Goal: Information Seeking & Learning: Learn about a topic

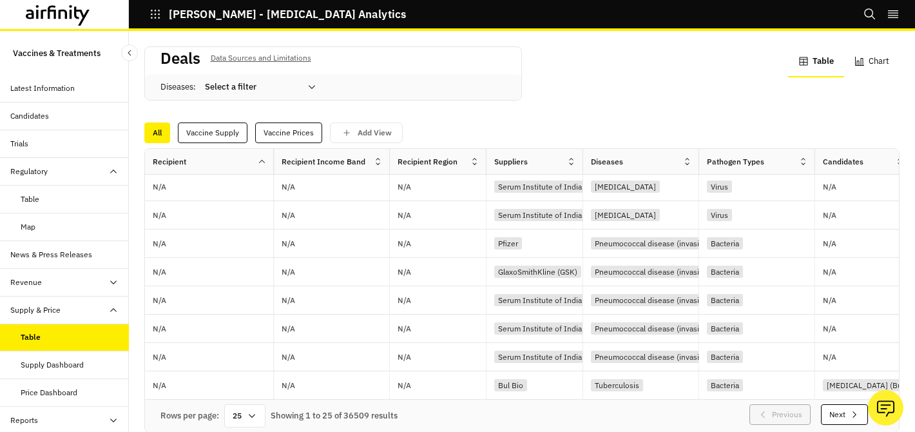
scroll to position [14, 0]
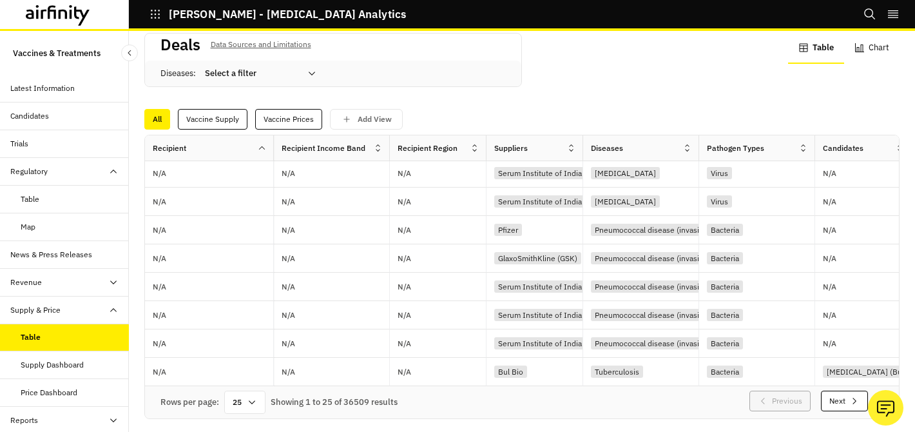
click at [248, 397] on icon at bounding box center [252, 402] width 10 height 10
click at [253, 397] on icon at bounding box center [252, 402] width 10 height 10
click at [251, 222] on div "100" at bounding box center [245, 221] width 37 height 29
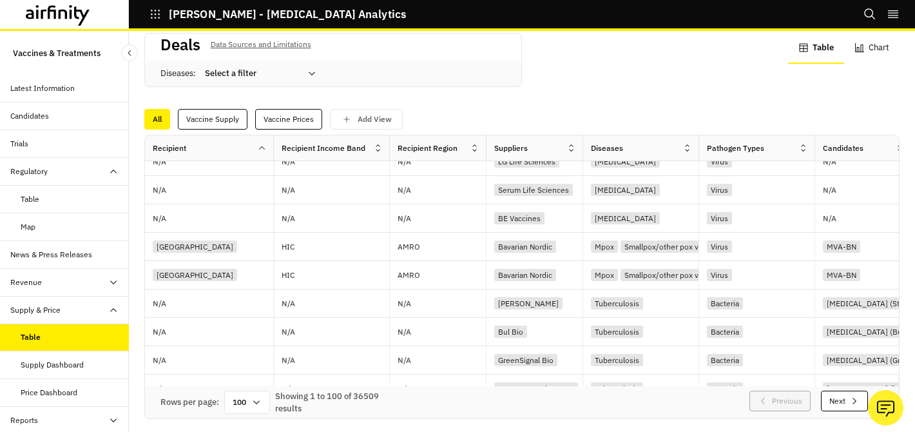
scroll to position [2036, 0]
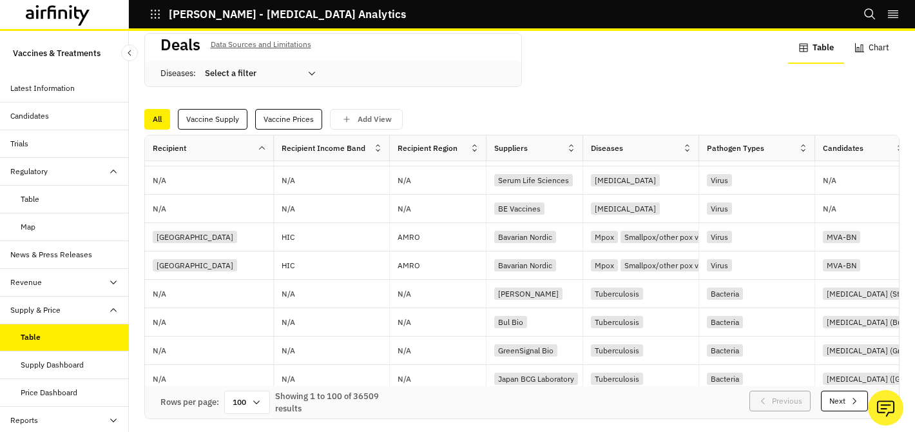
click at [307, 76] on icon at bounding box center [312, 73] width 10 height 10
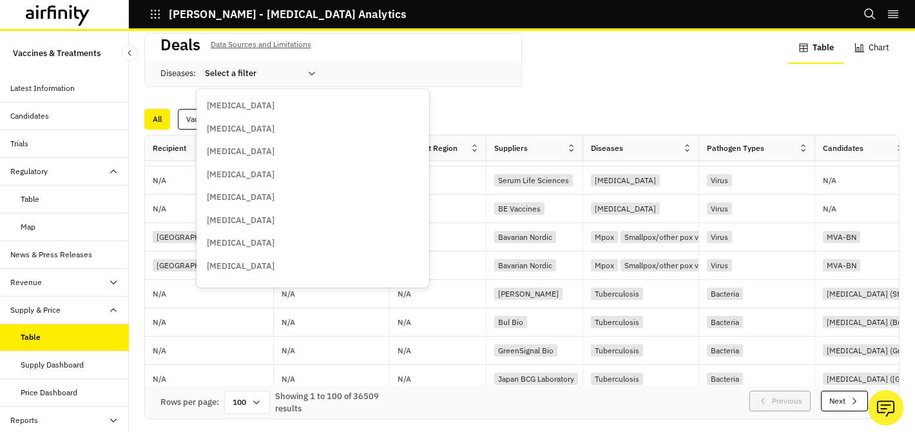
drag, startPoint x: 492, startPoint y: 90, endPoint x: 572, endPoint y: 95, distance: 80.1
click at [492, 90] on div "Deals Data Sources and Limitations Diseases : Anthrax, 1 of 44. 44 results avai…" at bounding box center [521, 68] width 755 height 70
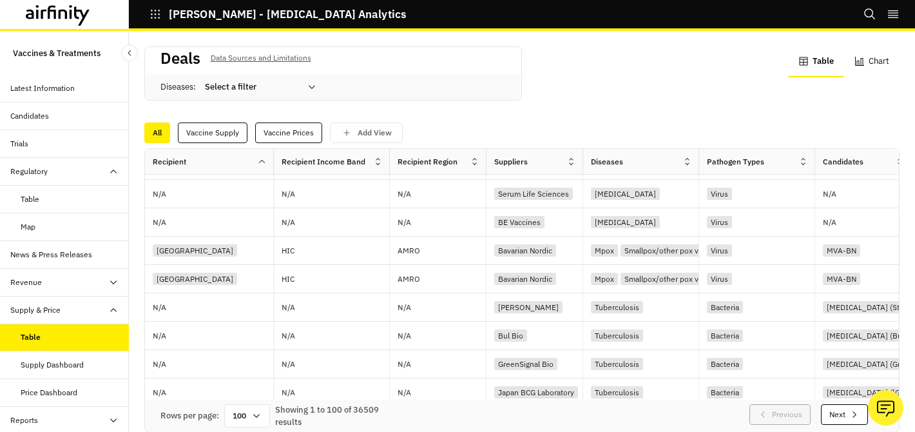
scroll to position [0, 0]
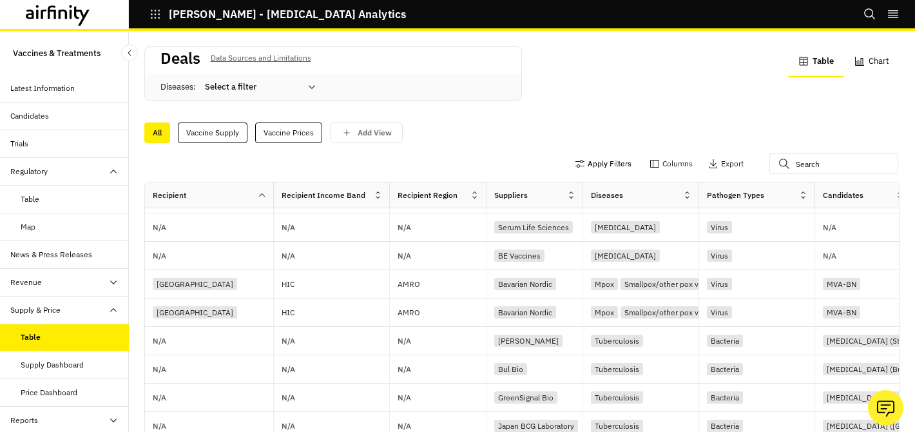
click at [622, 163] on button "Apply Filters" at bounding box center [603, 163] width 57 height 21
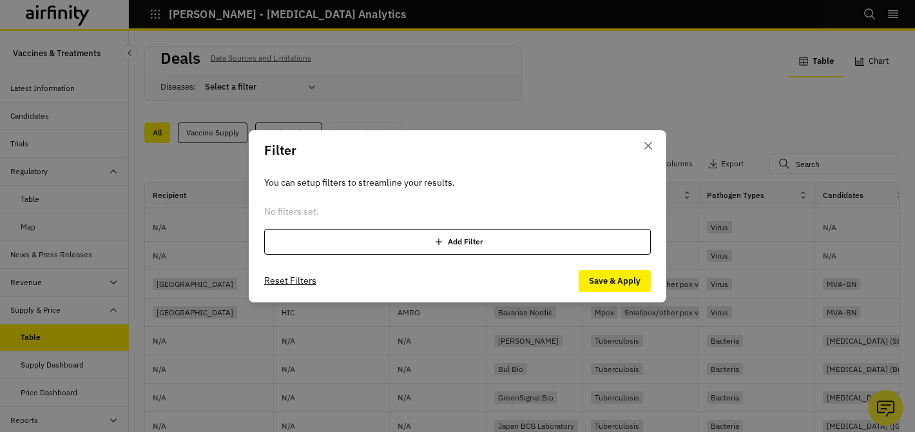
click at [402, 245] on div "Add Filter" at bounding box center [457, 242] width 387 height 26
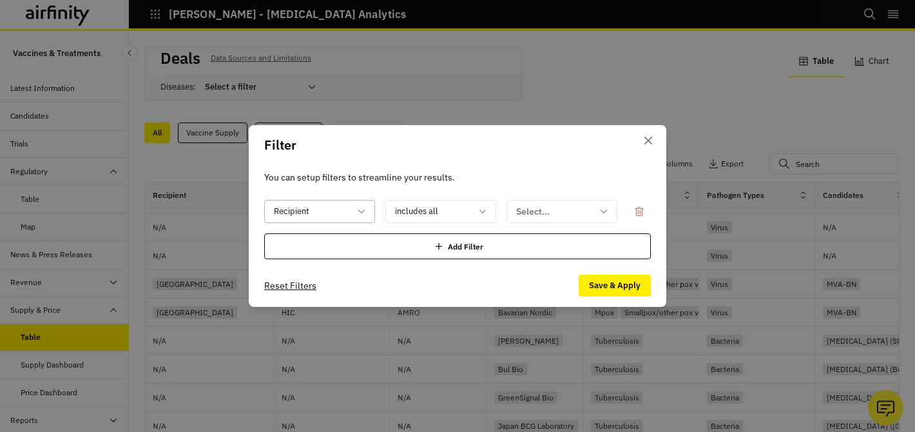
click at [341, 217] on div at bounding box center [312, 212] width 76 height 16
type input "dise"
click at [345, 249] on div "Diseases" at bounding box center [328, 245] width 108 height 14
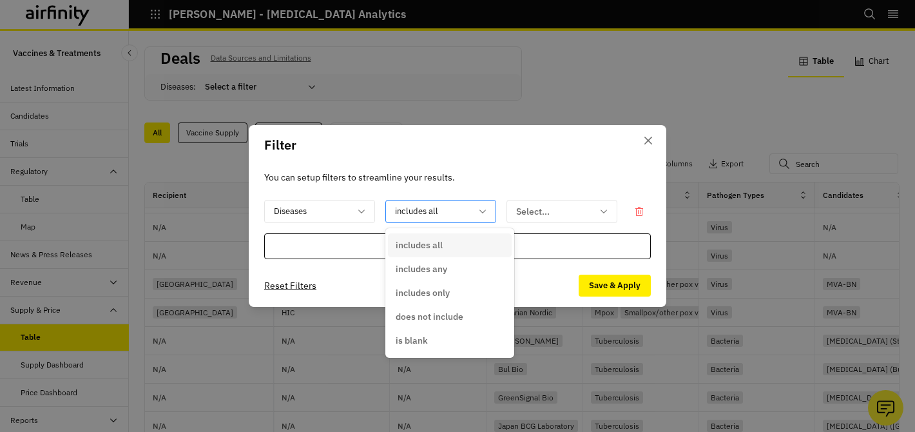
click at [421, 211] on div at bounding box center [433, 212] width 76 height 16
click at [467, 260] on div "includes any" at bounding box center [450, 269] width 124 height 24
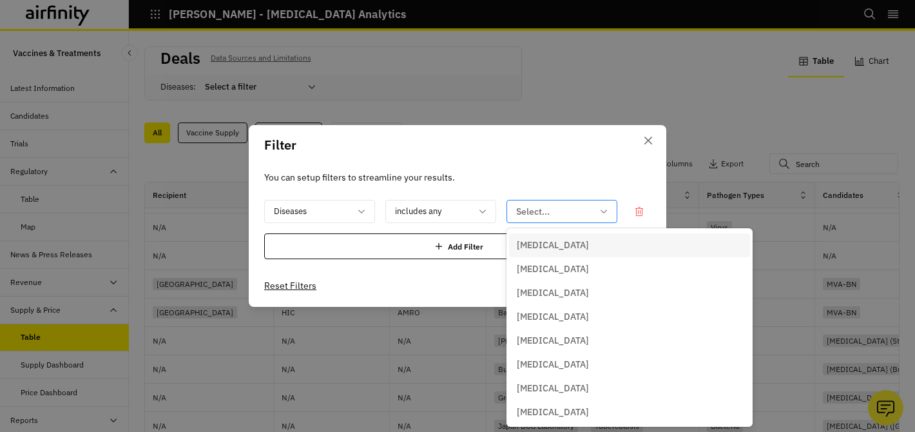
click at [547, 209] on div at bounding box center [554, 212] width 76 height 16
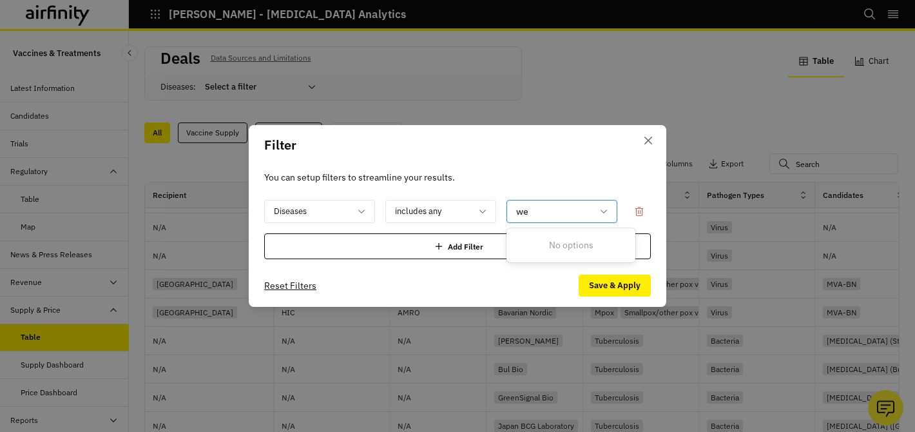
type input "w"
type input "mpox"
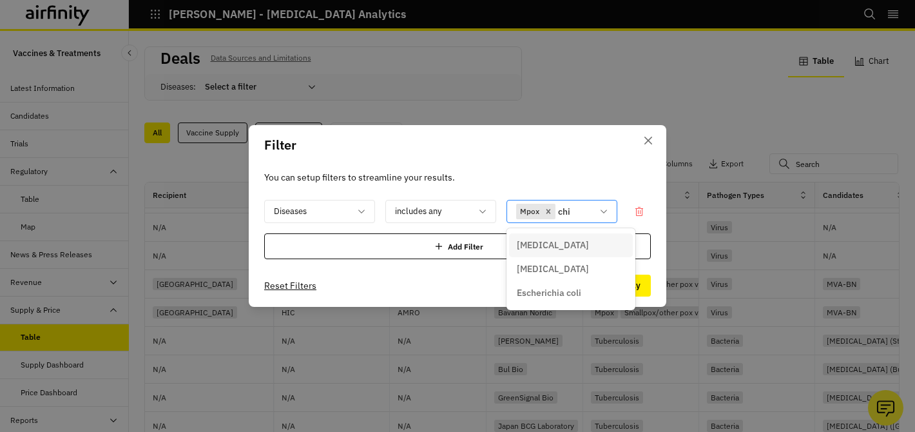
type input "chik"
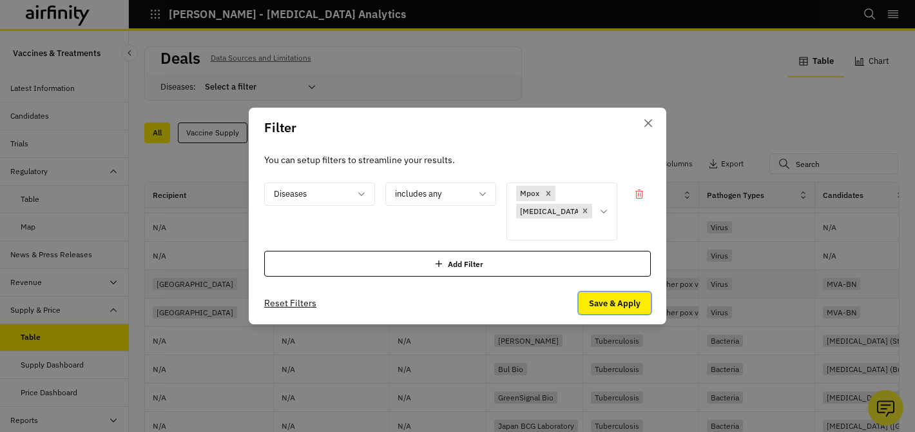
click at [633, 292] on button "Save & Apply" at bounding box center [615, 303] width 72 height 22
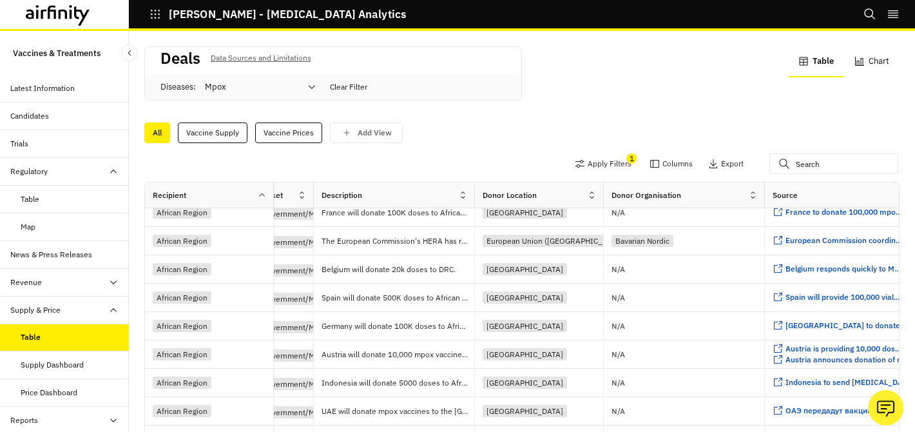
scroll to position [2525, 1664]
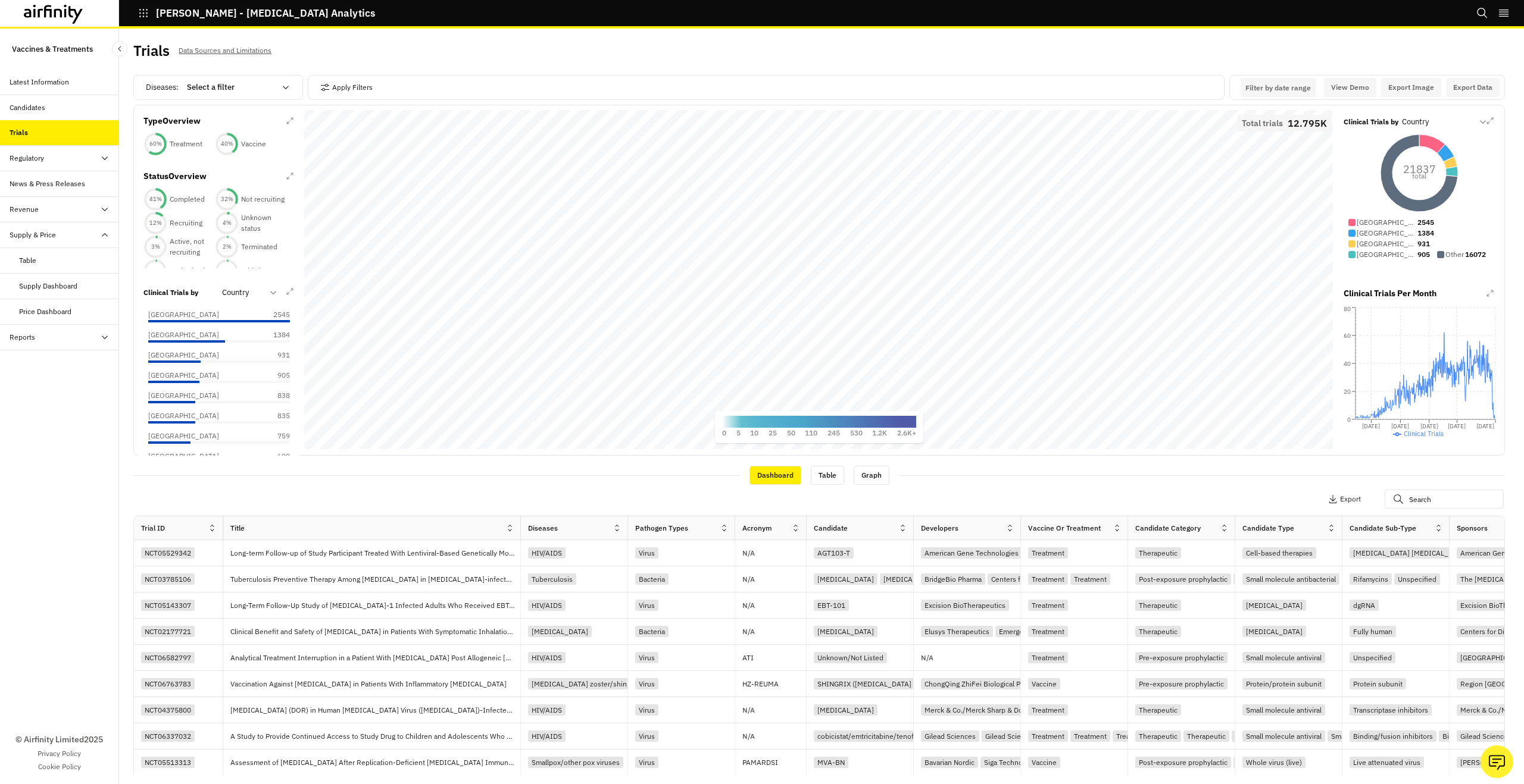
scroll to position [3, 0]
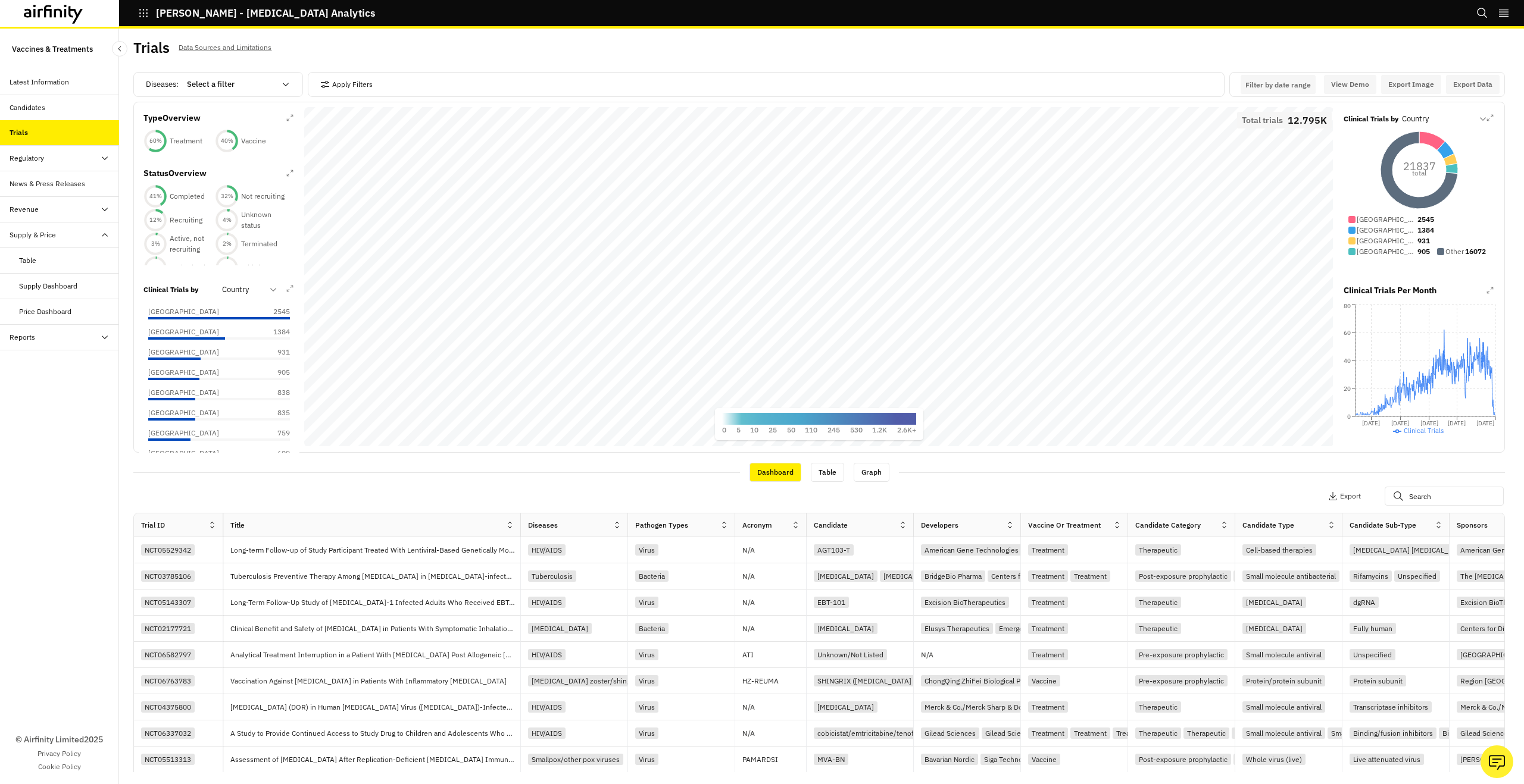
click at [80, 288] on div "Supply Dashboard" at bounding box center [69, 286] width 100 height 11
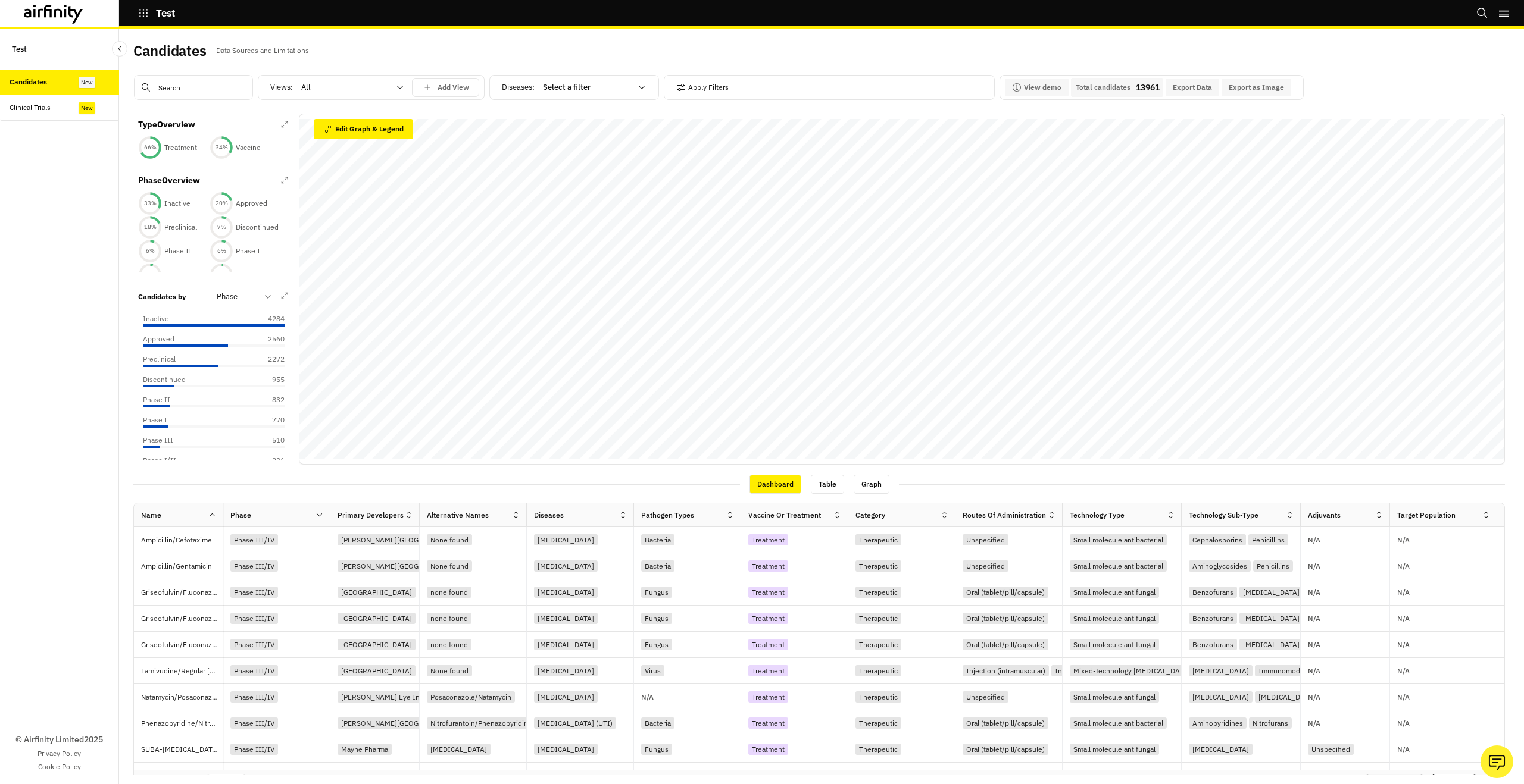
click at [221, 290] on div "Phase" at bounding box center [236, 296] width 54 height 19
click at [260, 348] on p "Primary Developers" at bounding box center [251, 350] width 69 height 12
click at [1044, 88] on button "View demo" at bounding box center [1036, 87] width 64 height 18
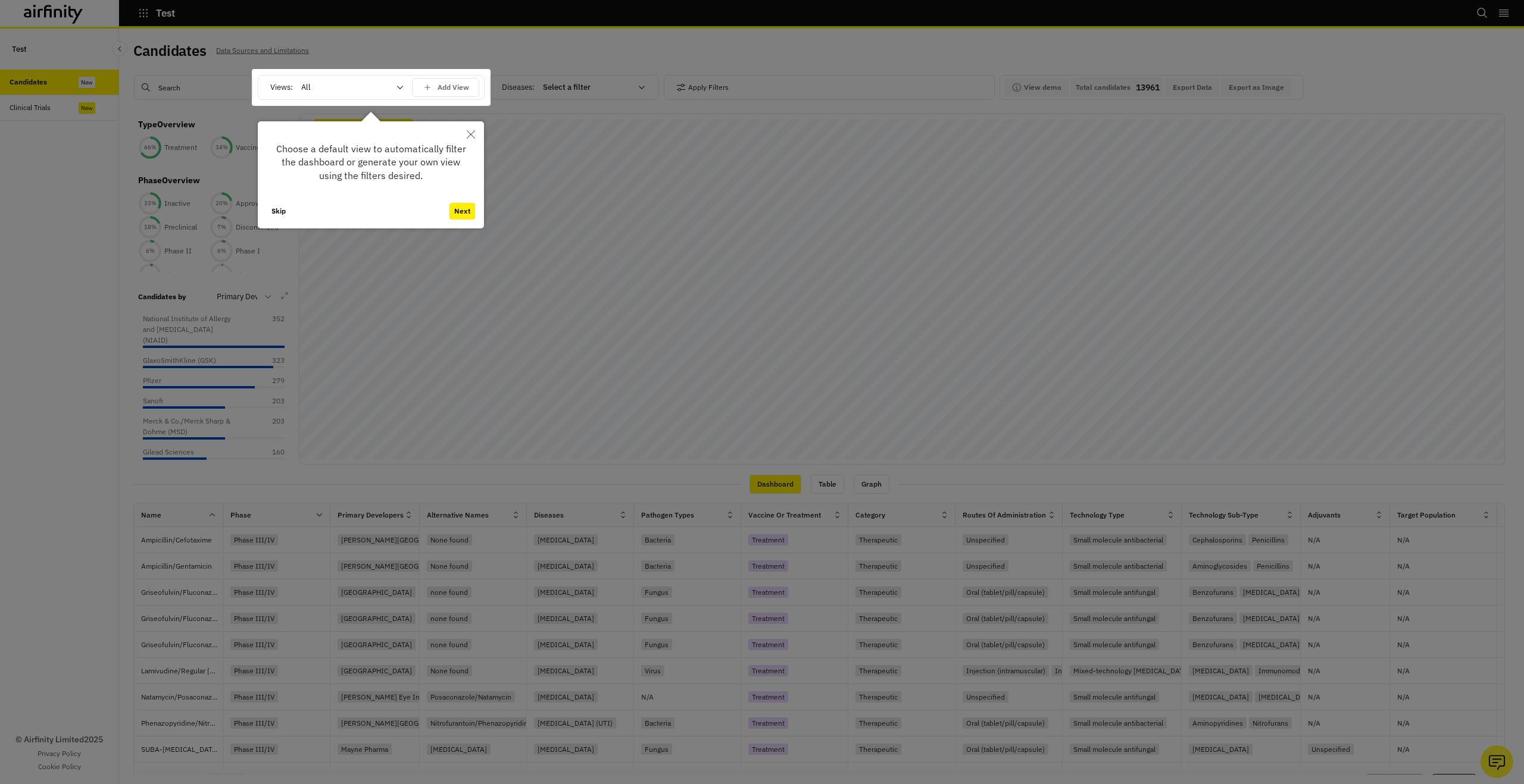
click at [463, 211] on button "Next" at bounding box center [462, 211] width 26 height 17
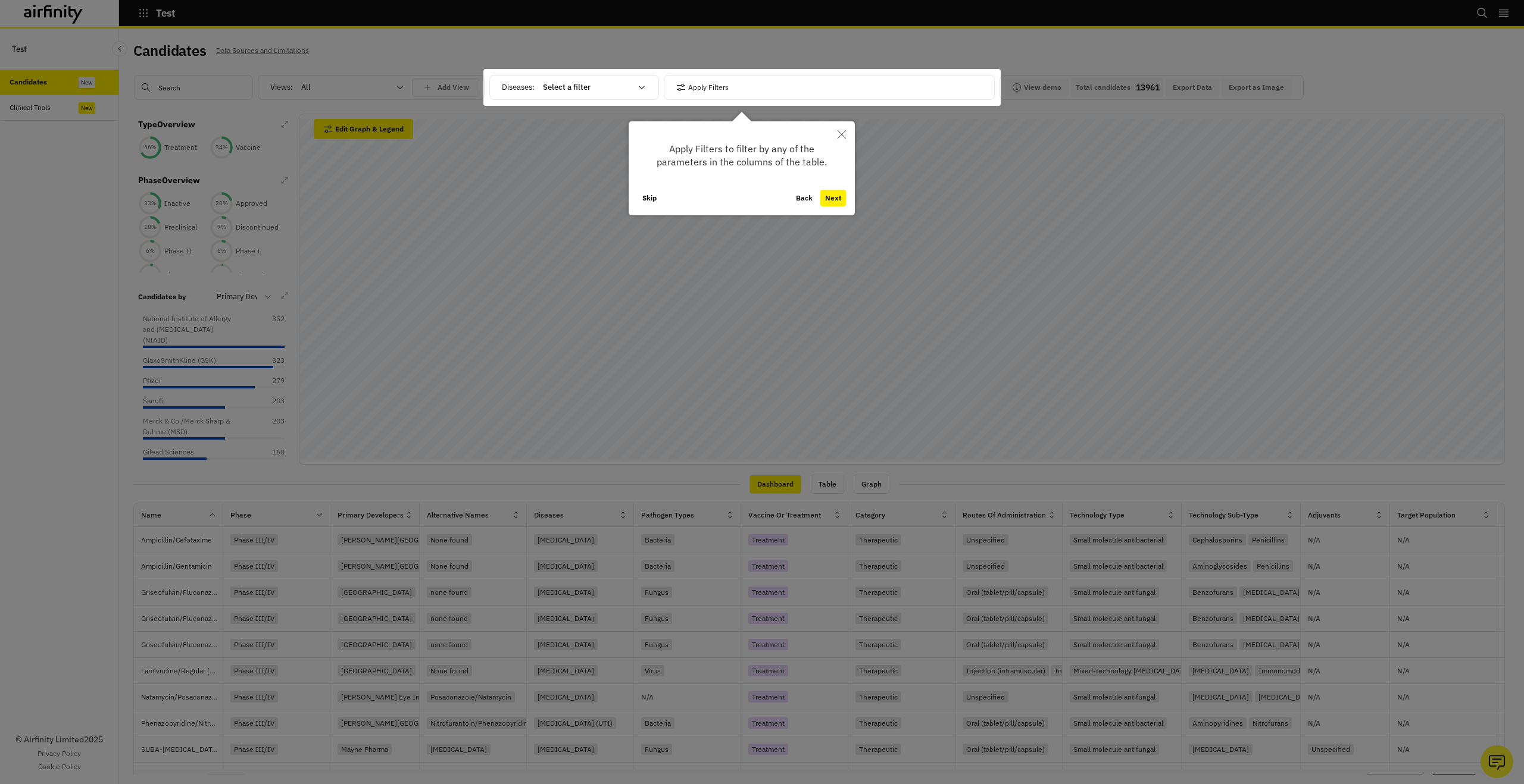
click at [841, 201] on button "Next" at bounding box center [833, 199] width 26 height 17
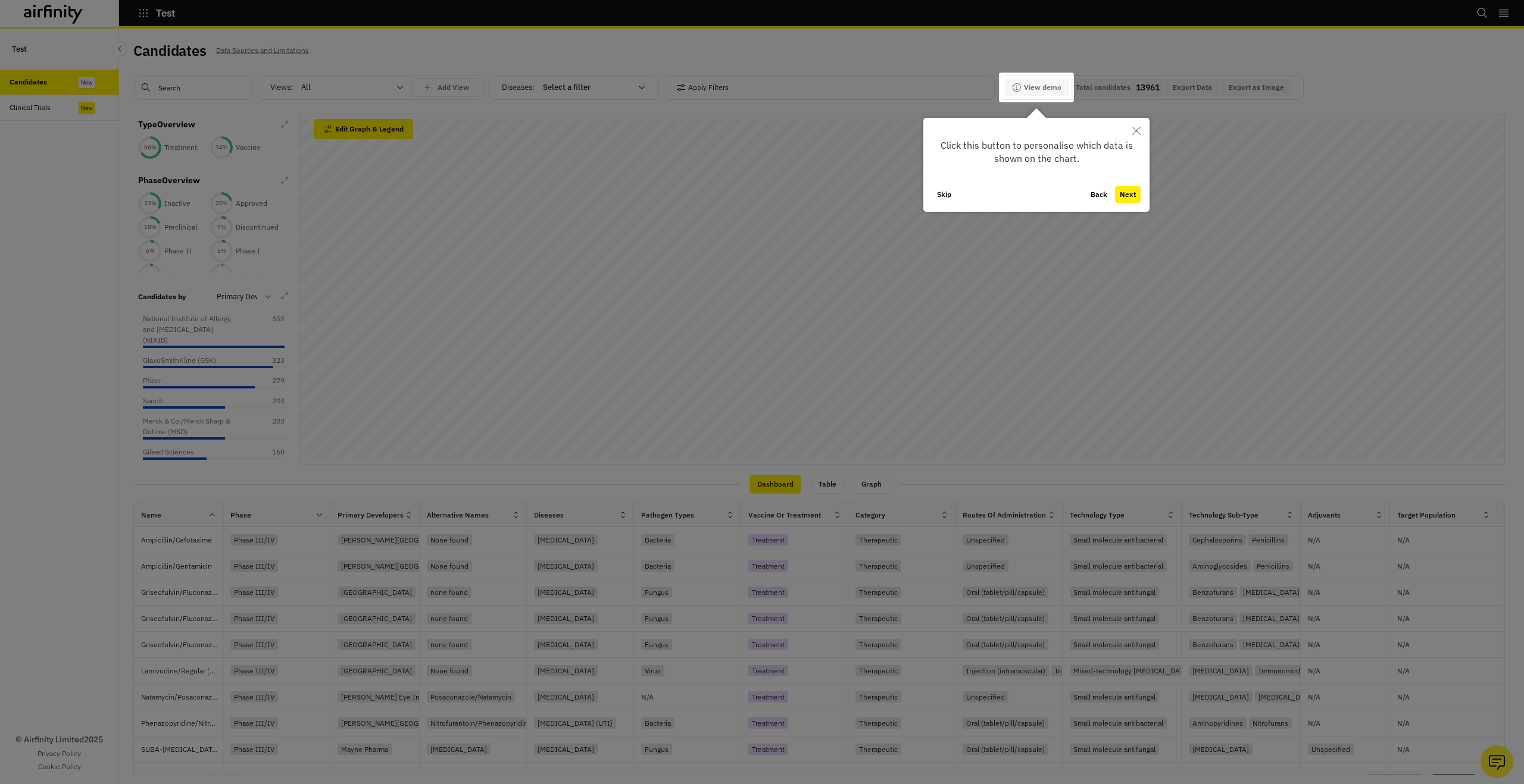
click at [1131, 197] on button "Next" at bounding box center [1128, 195] width 26 height 17
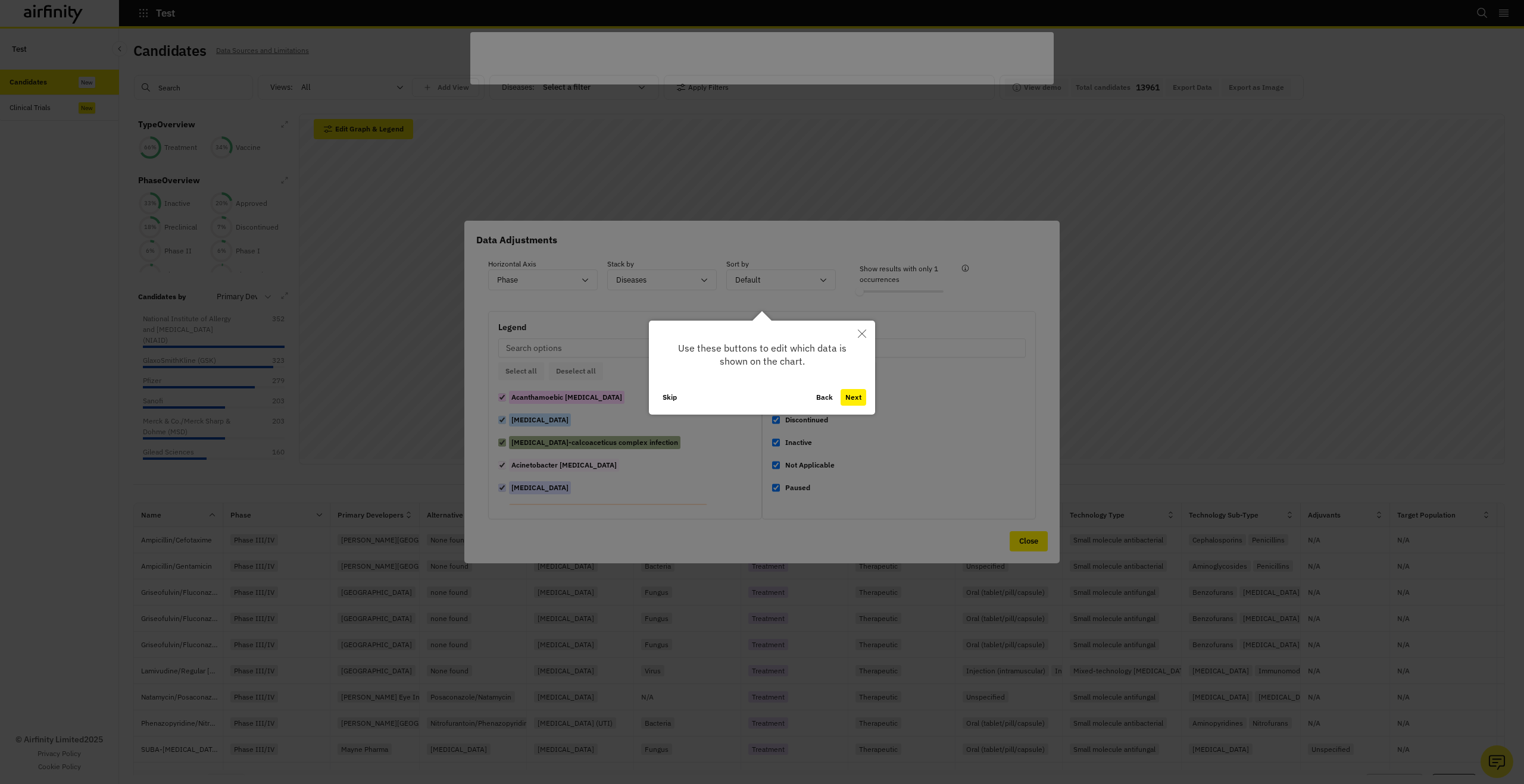
click at [851, 397] on button "Next" at bounding box center [853, 397] width 26 height 17
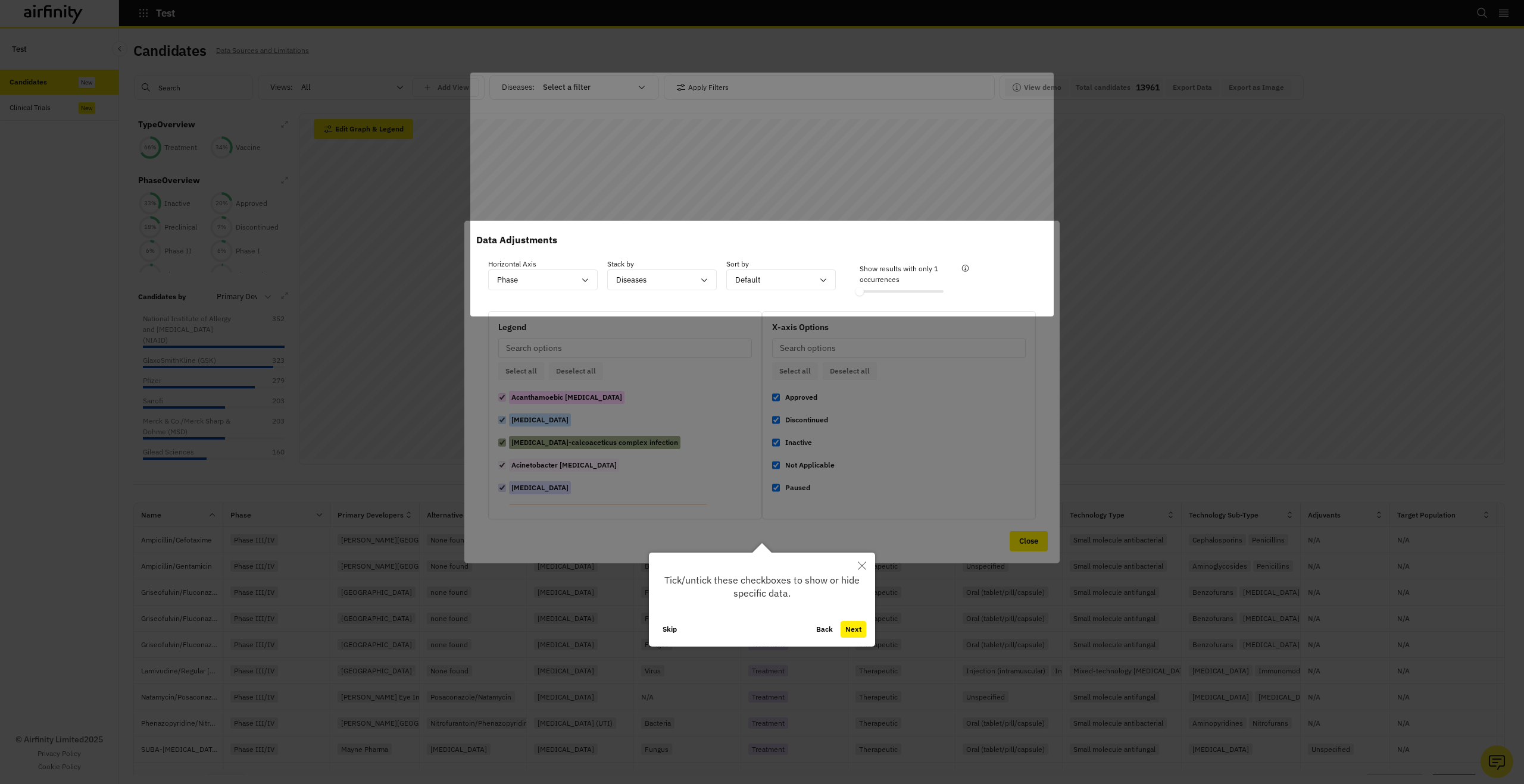
click at [671, 628] on button "Skip" at bounding box center [670, 630] width 24 height 17
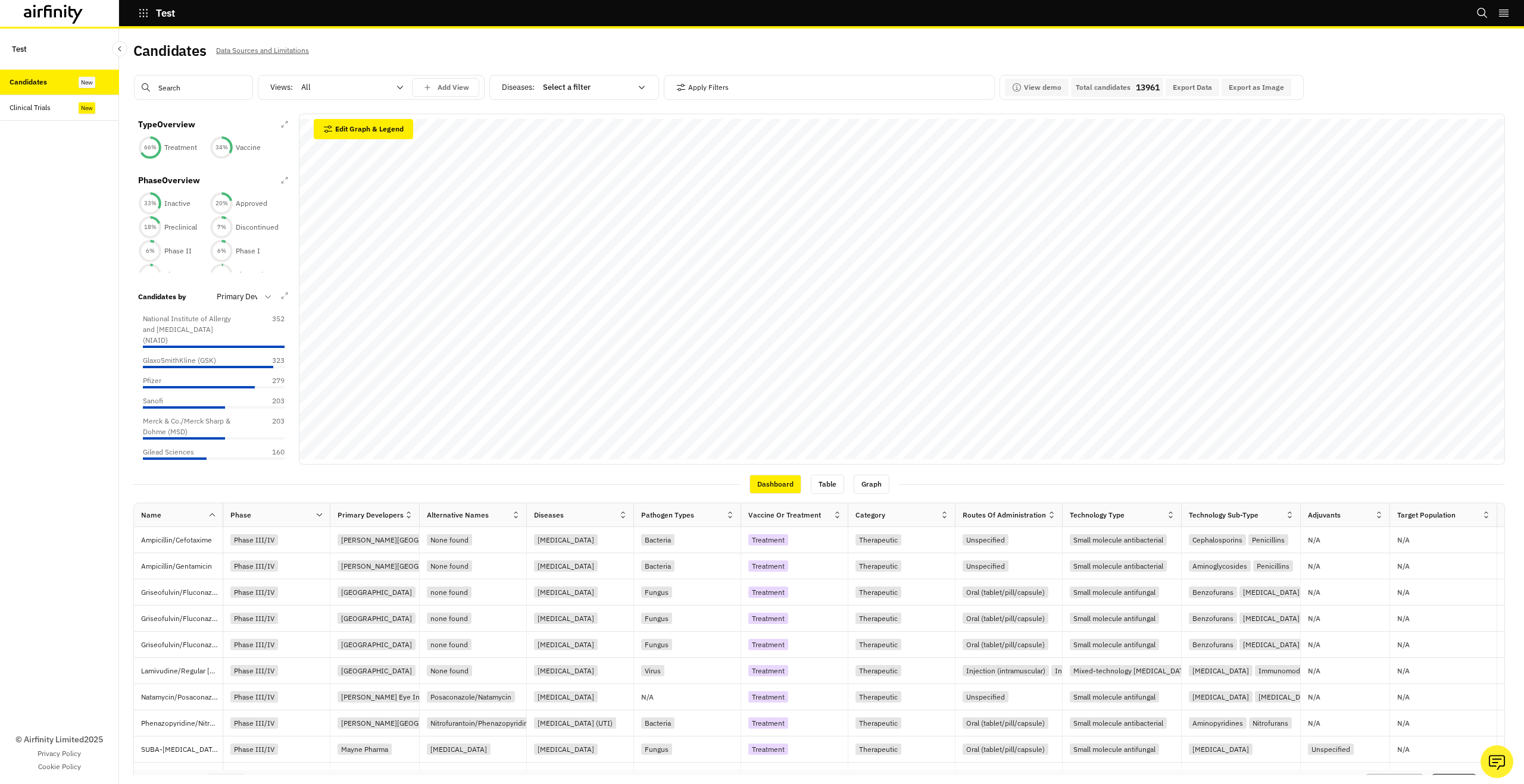
click at [385, 90] on div at bounding box center [345, 87] width 88 height 14
drag, startPoint x: 827, startPoint y: 483, endPoint x: 860, endPoint y: 524, distance: 52.6
click at [827, 483] on div "Table" at bounding box center [828, 484] width 33 height 19
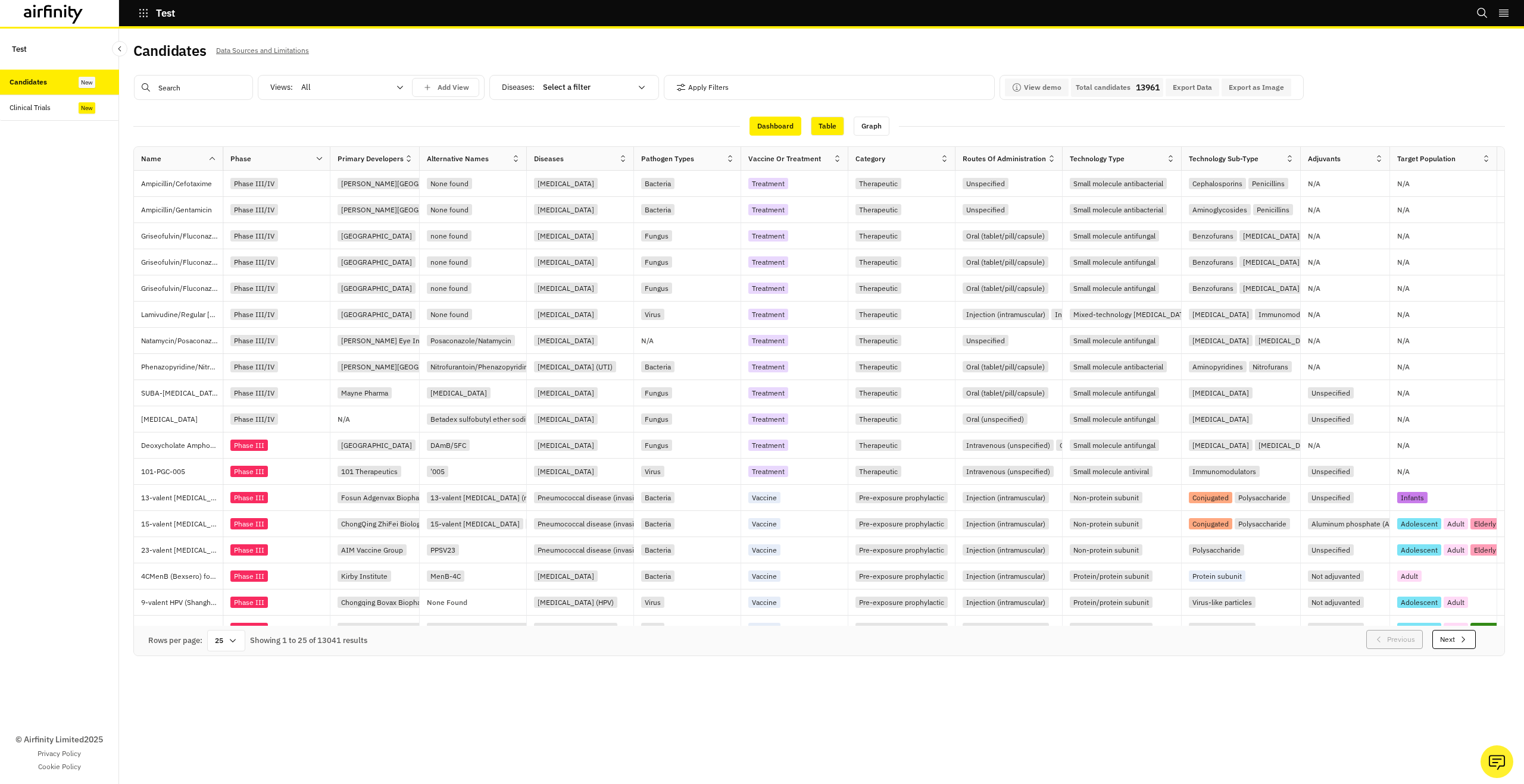
click at [771, 131] on div "Dashboard" at bounding box center [775, 126] width 52 height 19
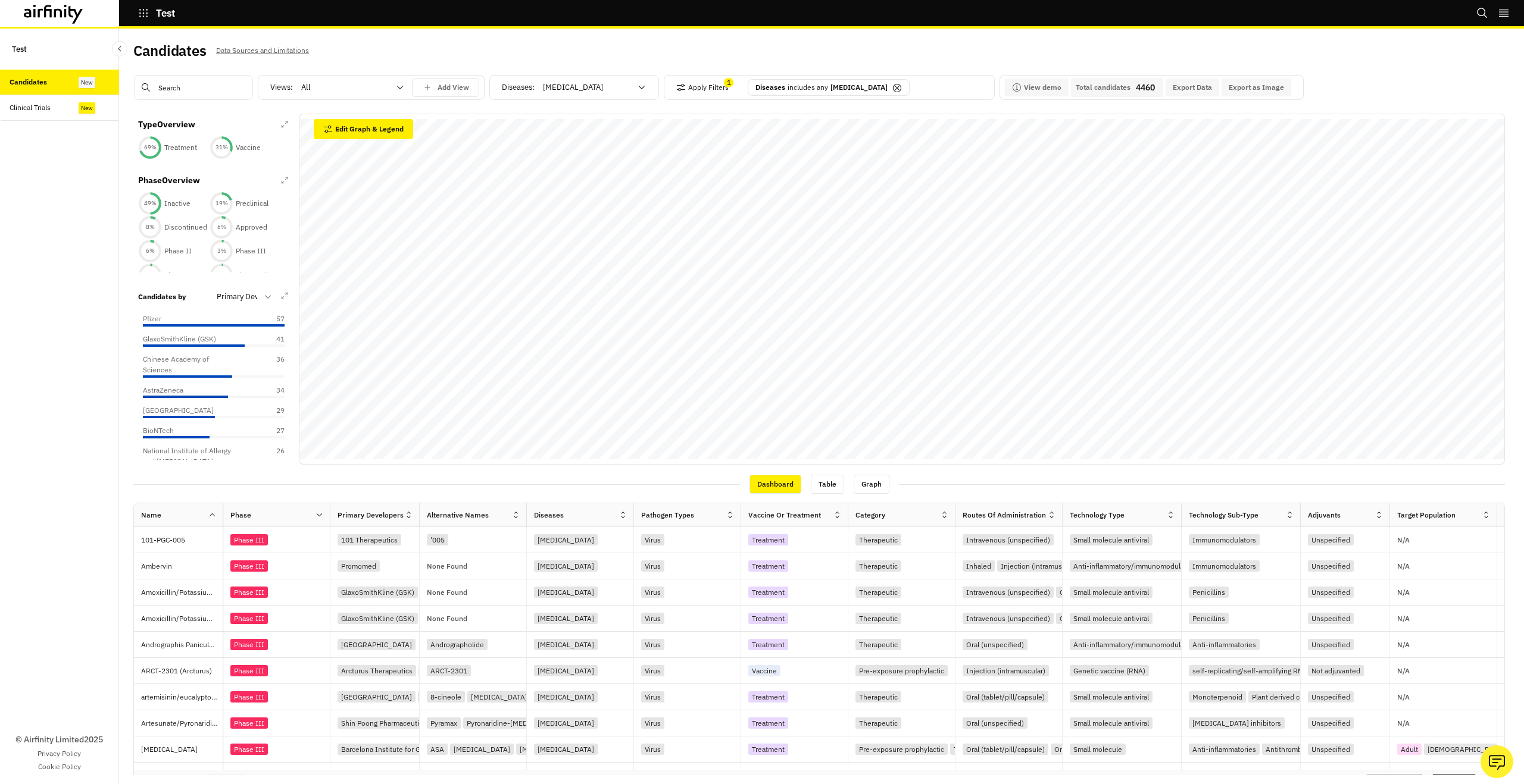
click at [892, 88] on icon at bounding box center [897, 88] width 9 height 9
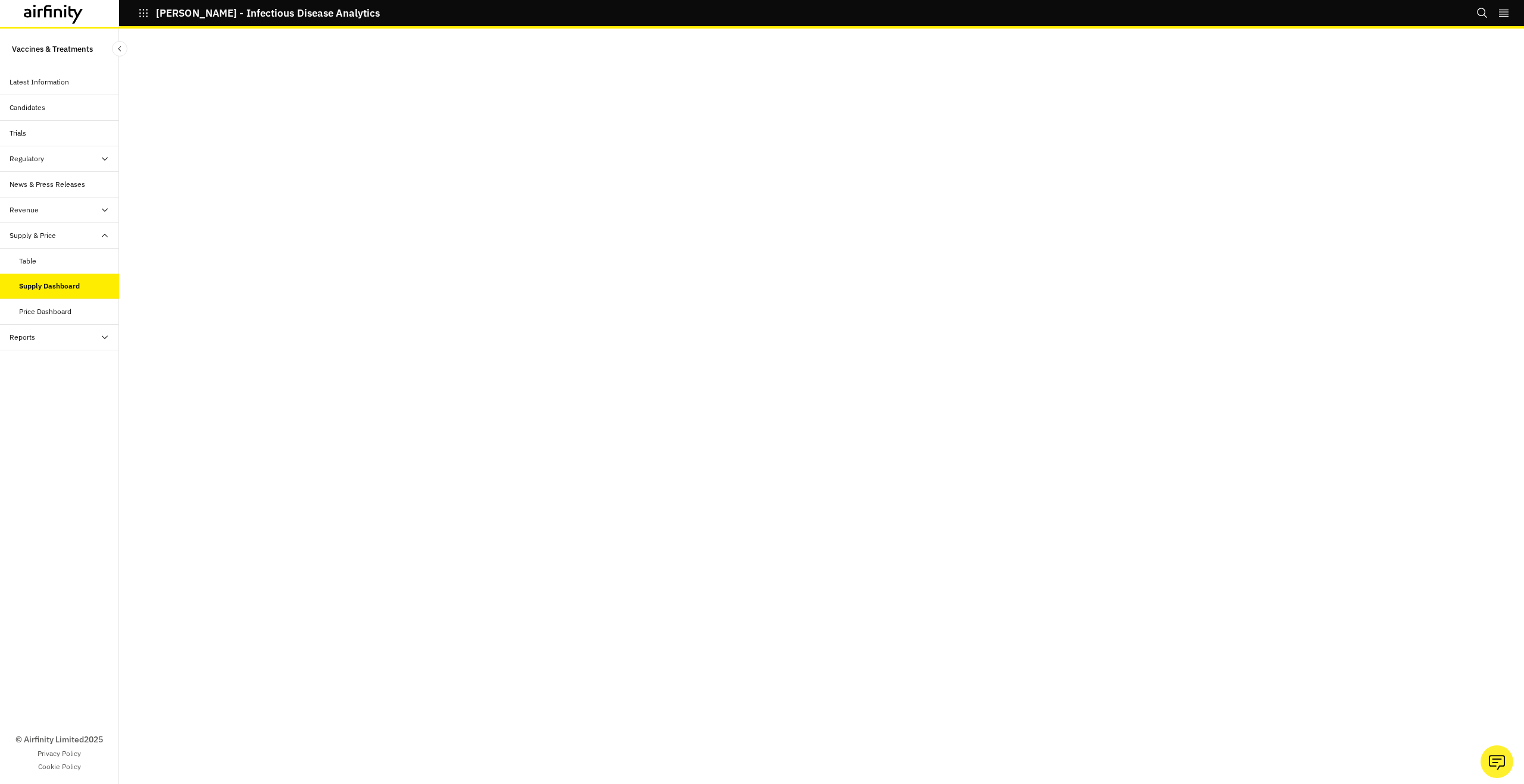
scroll to position [2, 0]
click at [83, 320] on div "Price Dashboard" at bounding box center [59, 312] width 119 height 26
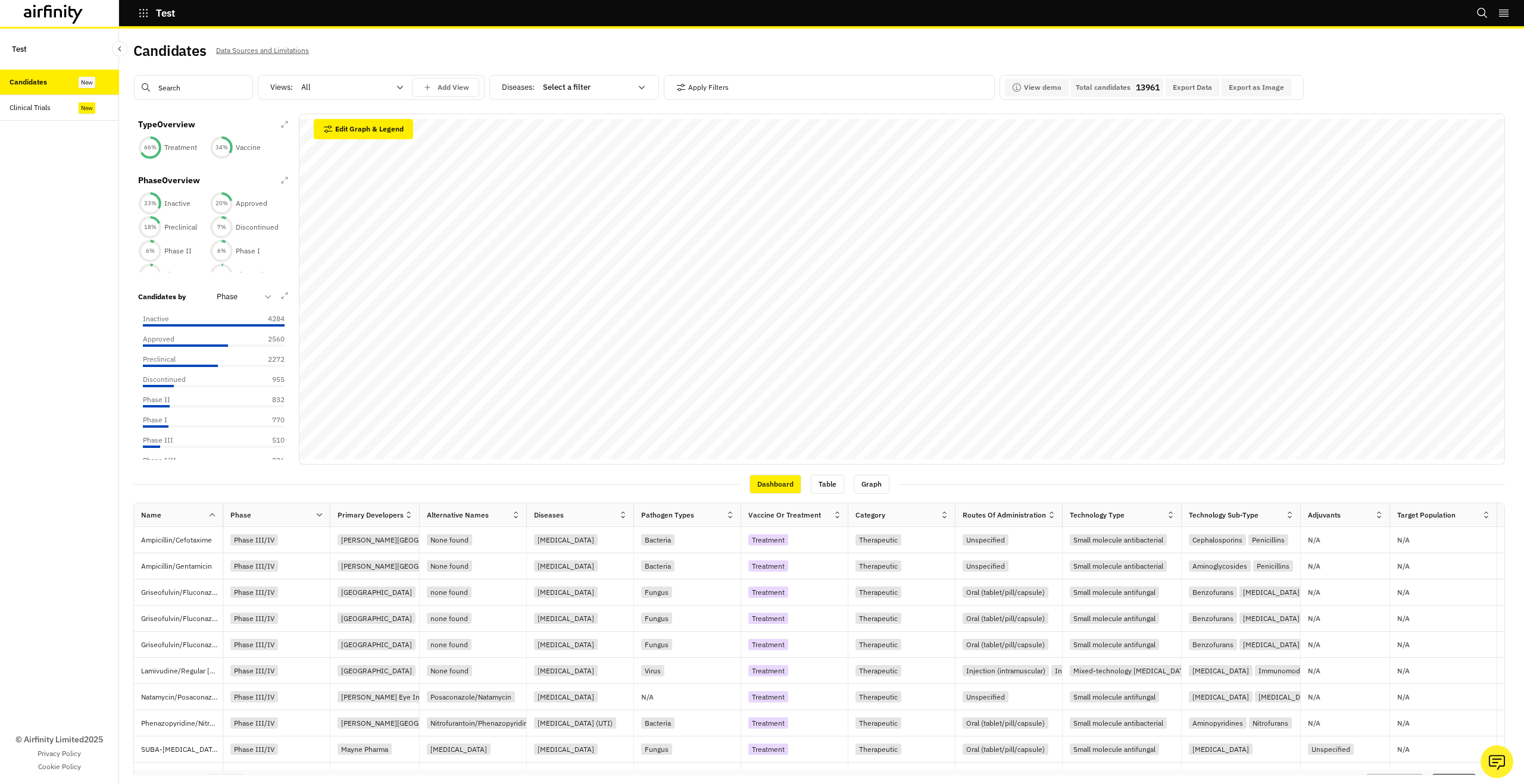
click at [54, 106] on div "Clinical Trials" at bounding box center [64, 108] width 110 height 11
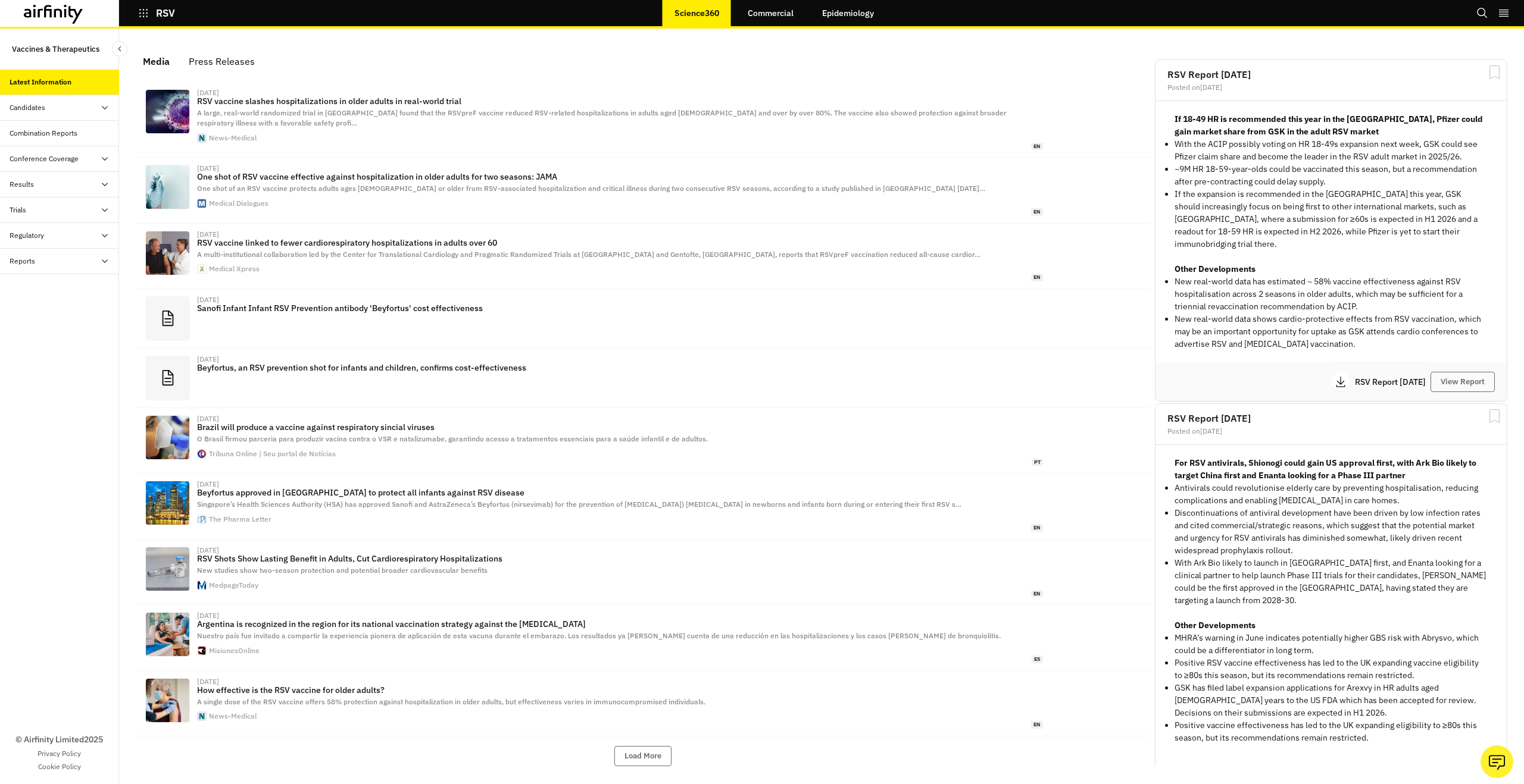
scroll to position [730, 357]
click at [755, 6] on link "Commercial" at bounding box center [769, 13] width 69 height 29
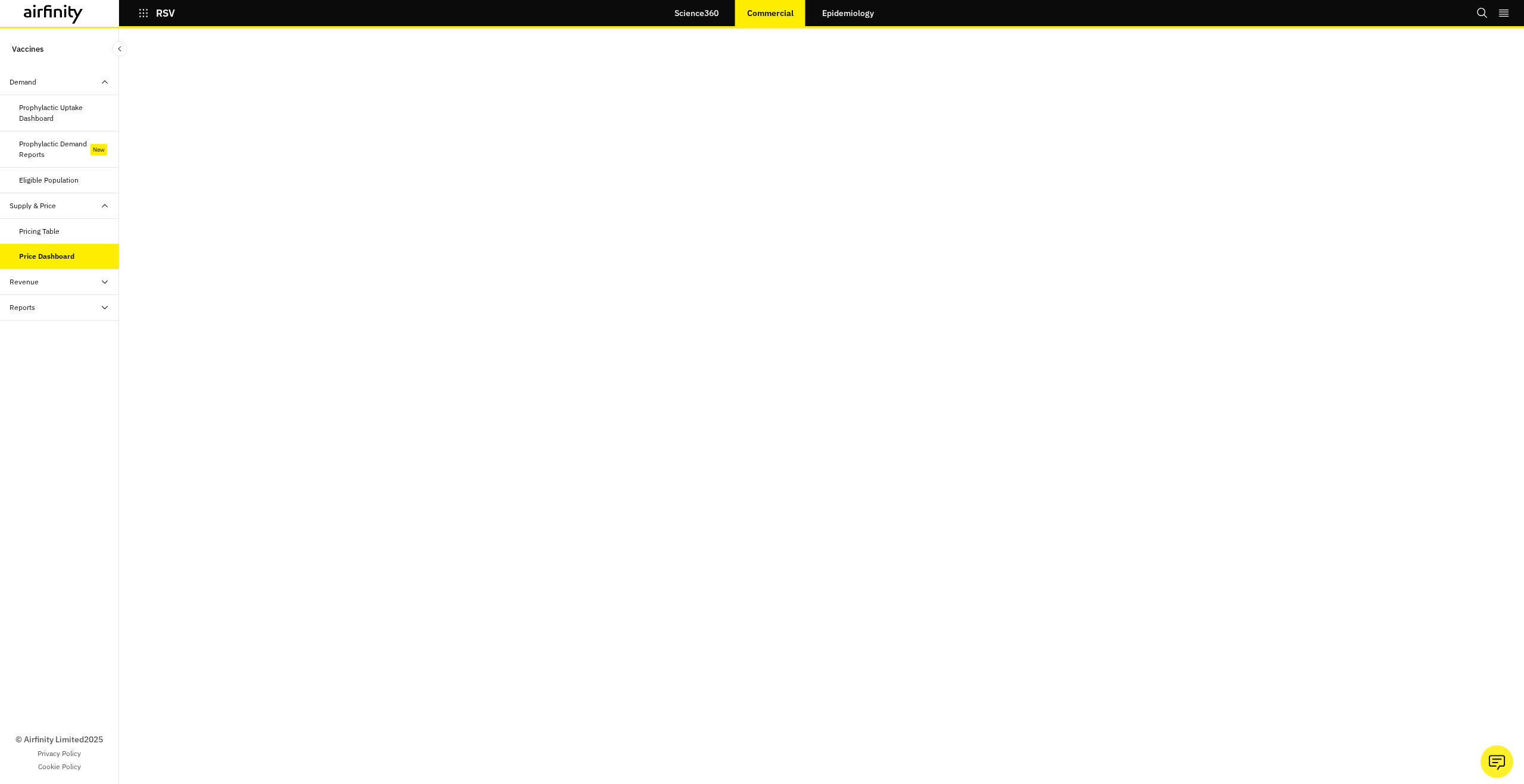
click at [59, 234] on div "Pricing Table" at bounding box center [69, 232] width 100 height 11
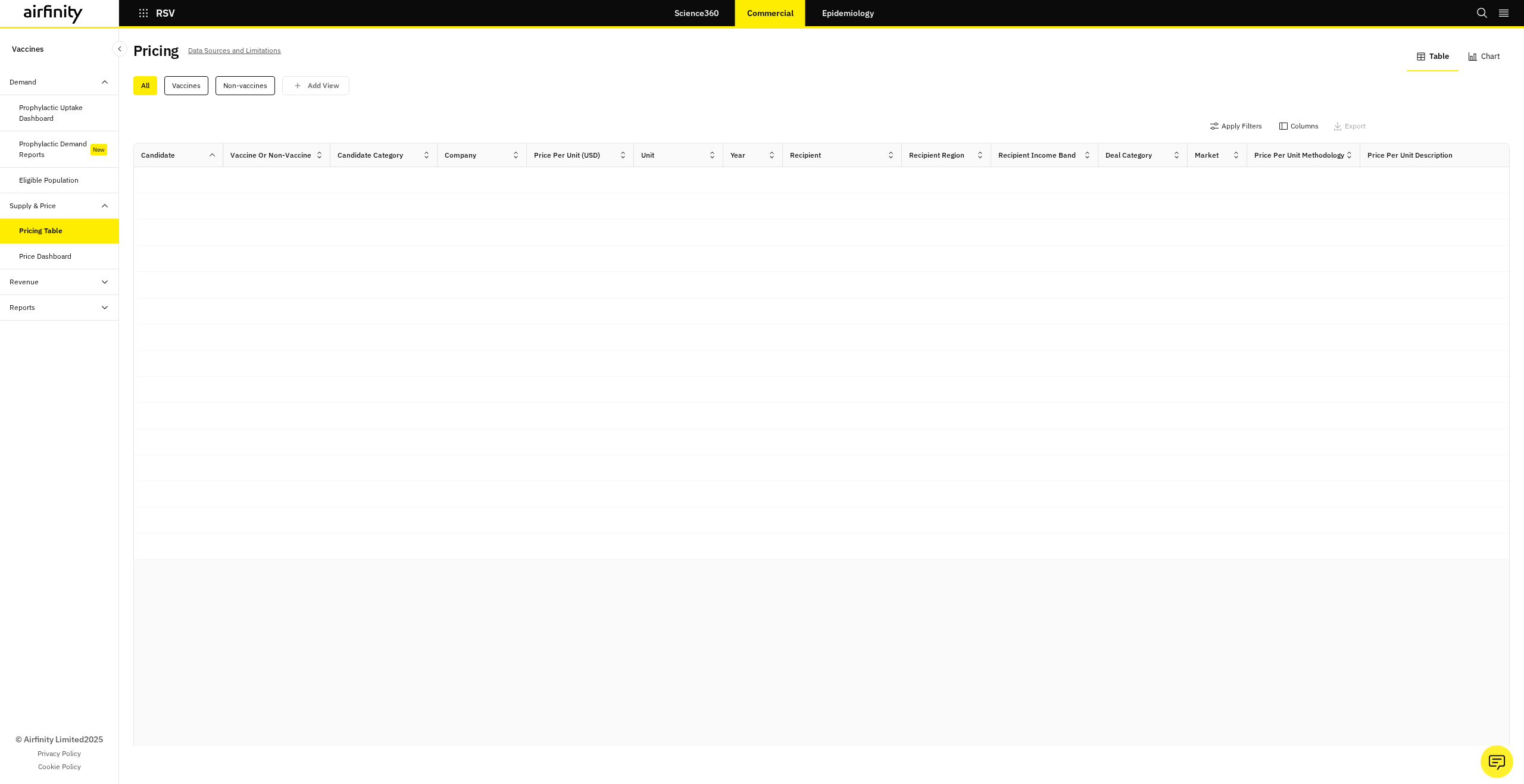
click at [64, 265] on div "Price Dashboard" at bounding box center [59, 257] width 119 height 26
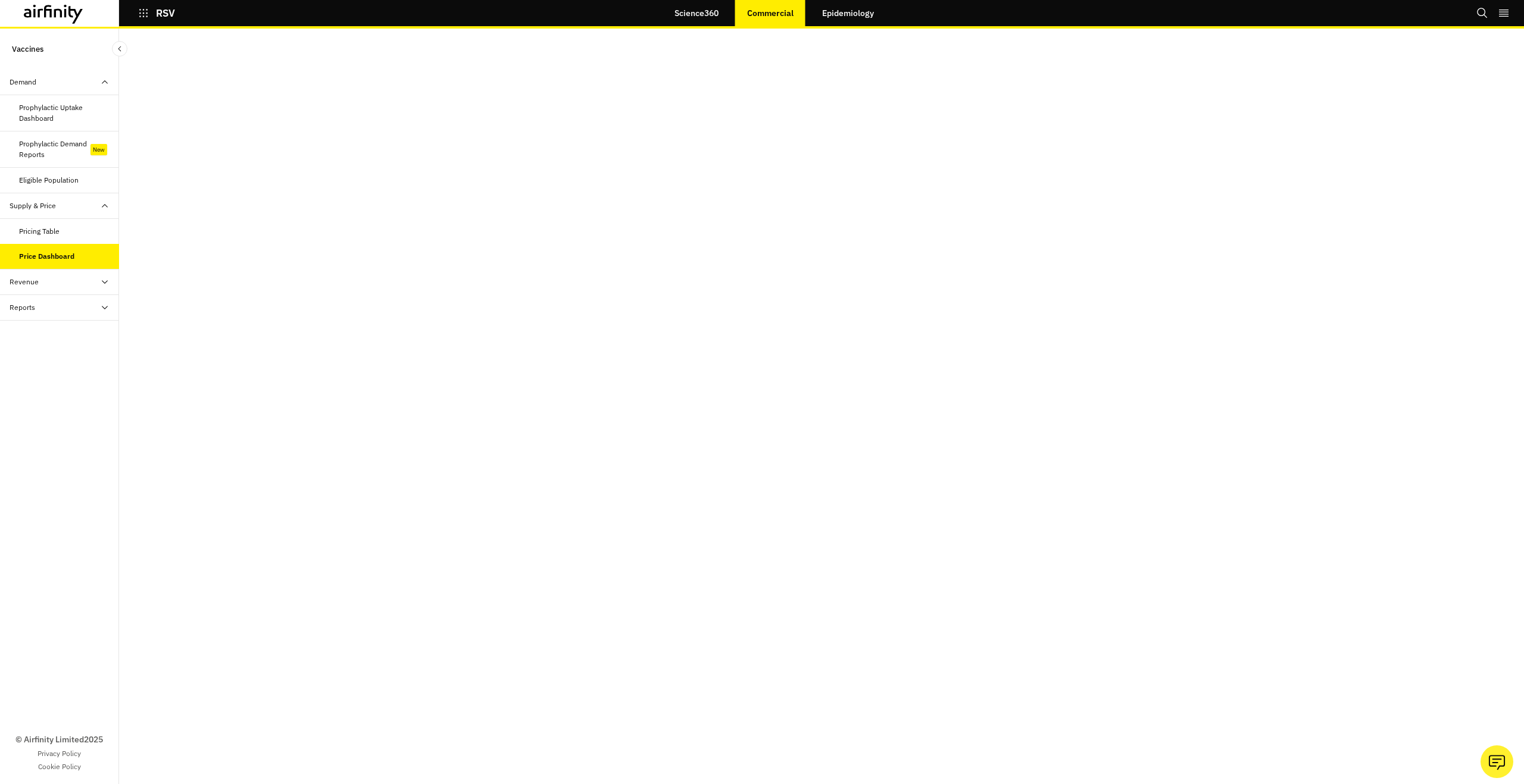
click at [49, 11] on icon at bounding box center [54, 14] width 59 height 19
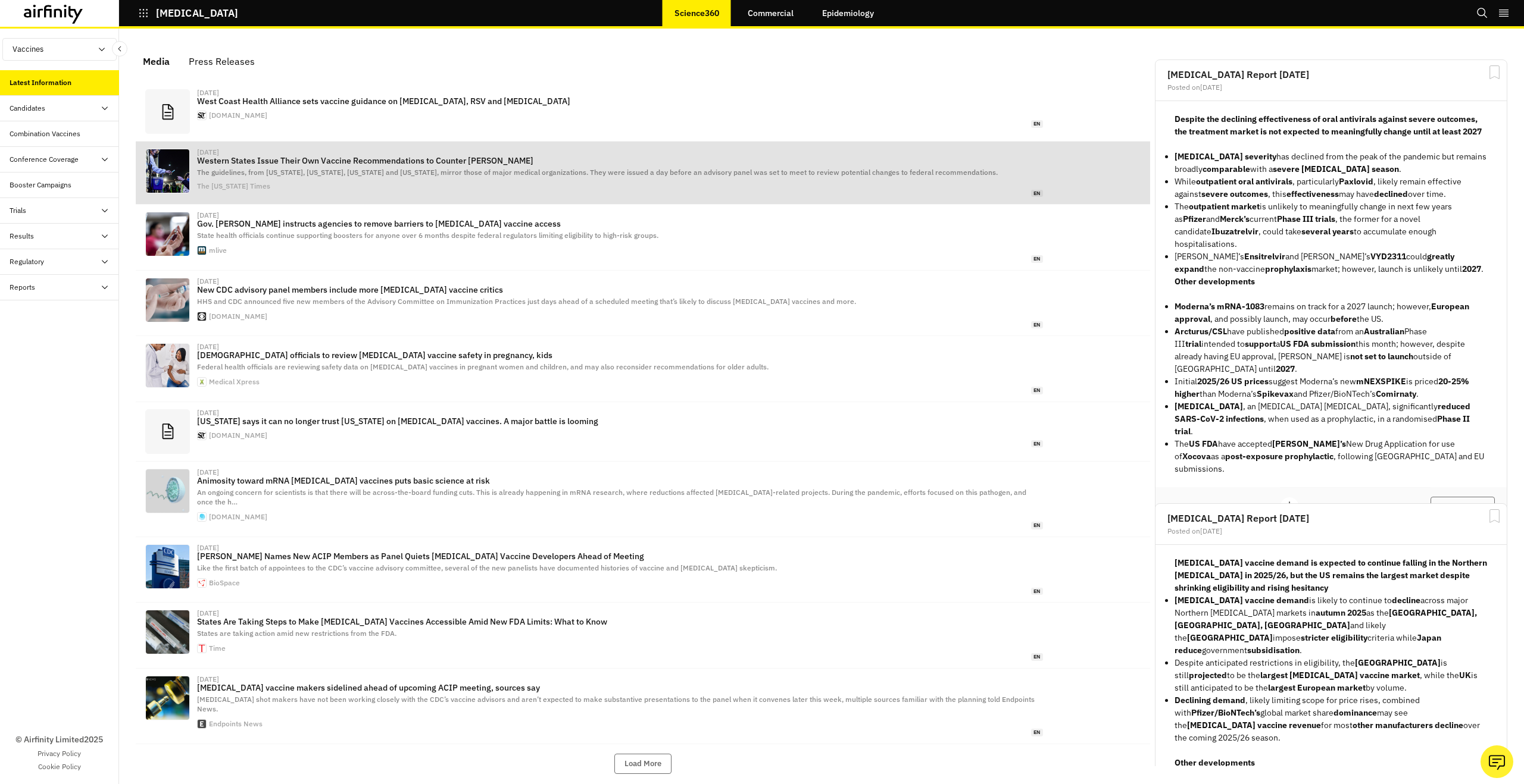
scroll to position [728, 357]
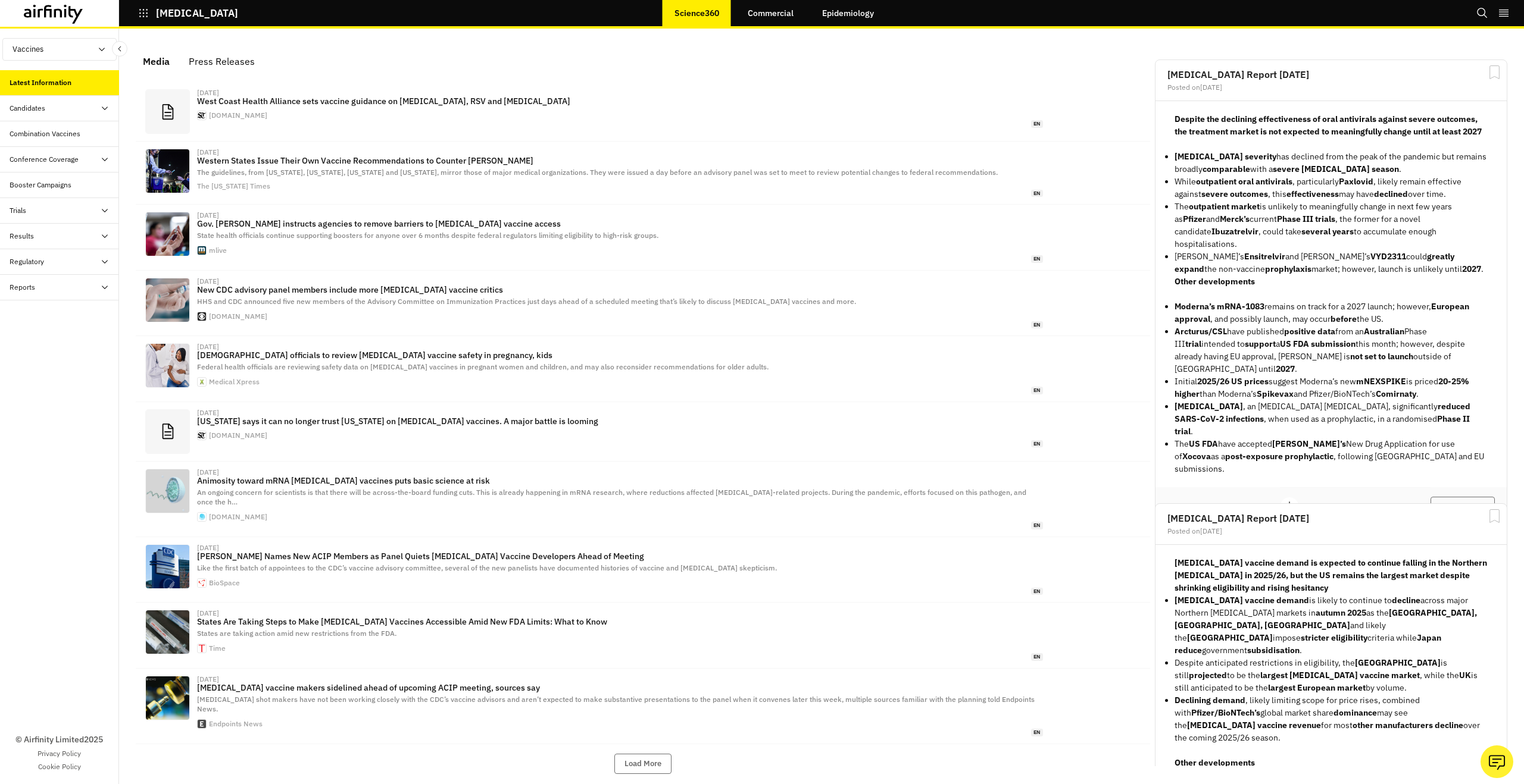
click at [786, 9] on link "Commercial" at bounding box center [769, 13] width 69 height 29
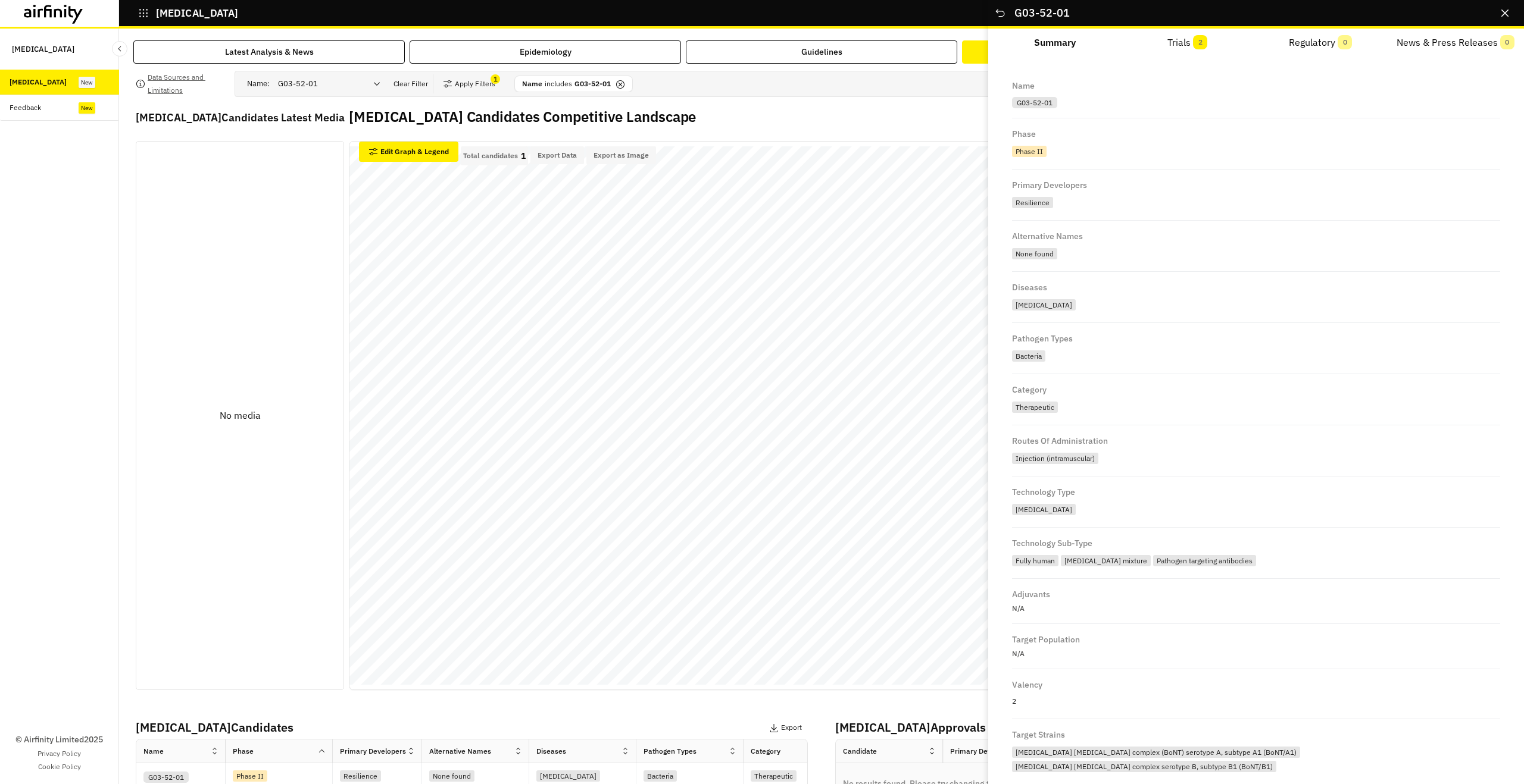
scroll to position [317, 0]
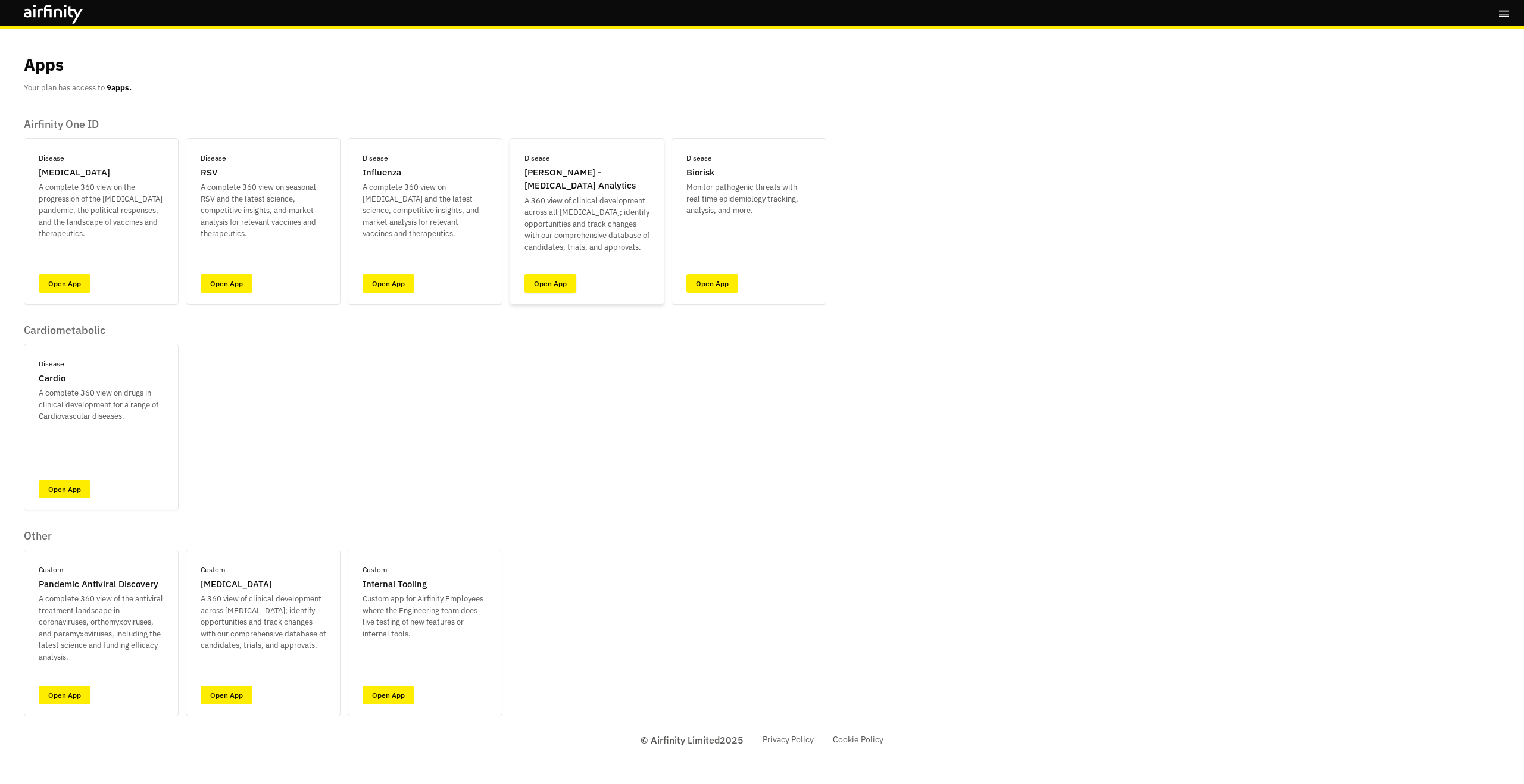
click at [555, 285] on link "Open App" at bounding box center [550, 283] width 52 height 18
